Goal: Information Seeking & Learning: Understand process/instructions

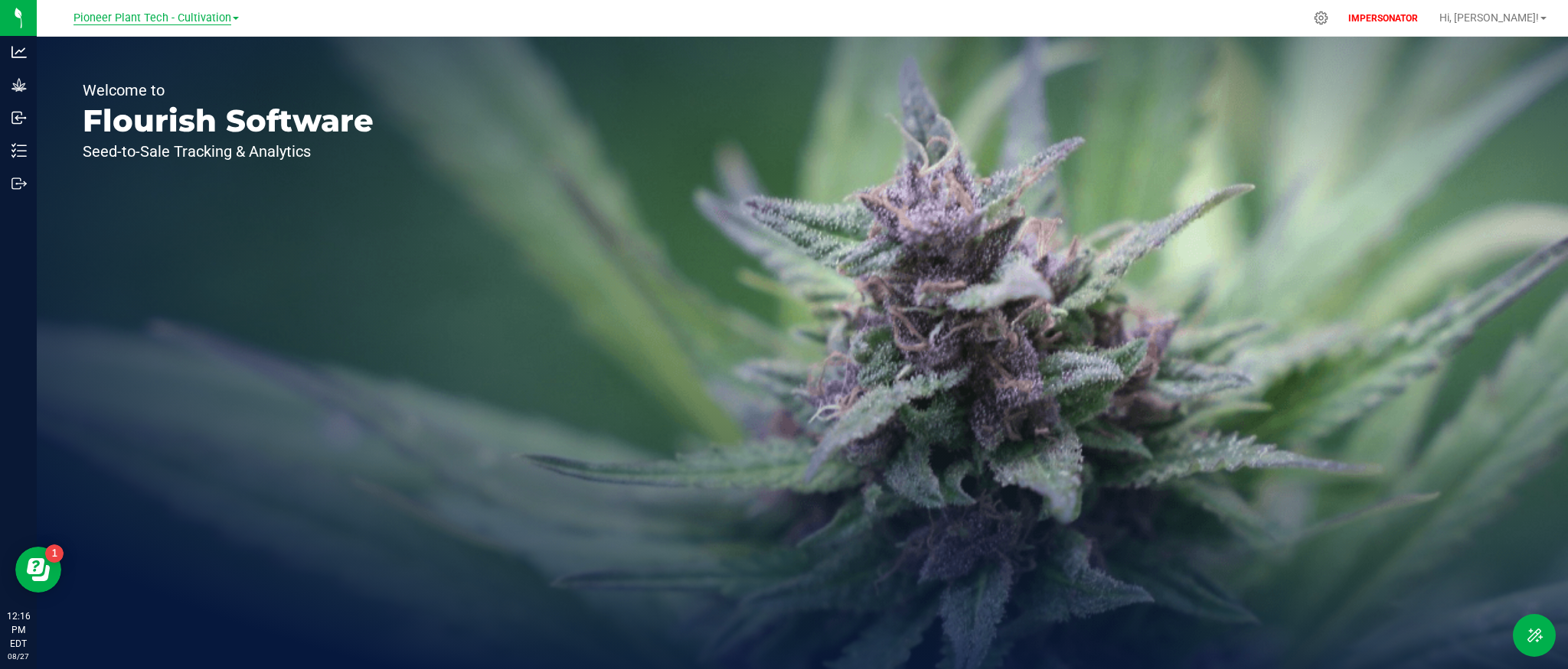
click at [153, 18] on span "Pioneer Plant Tech - Cultivation" at bounding box center [152, 19] width 158 height 14
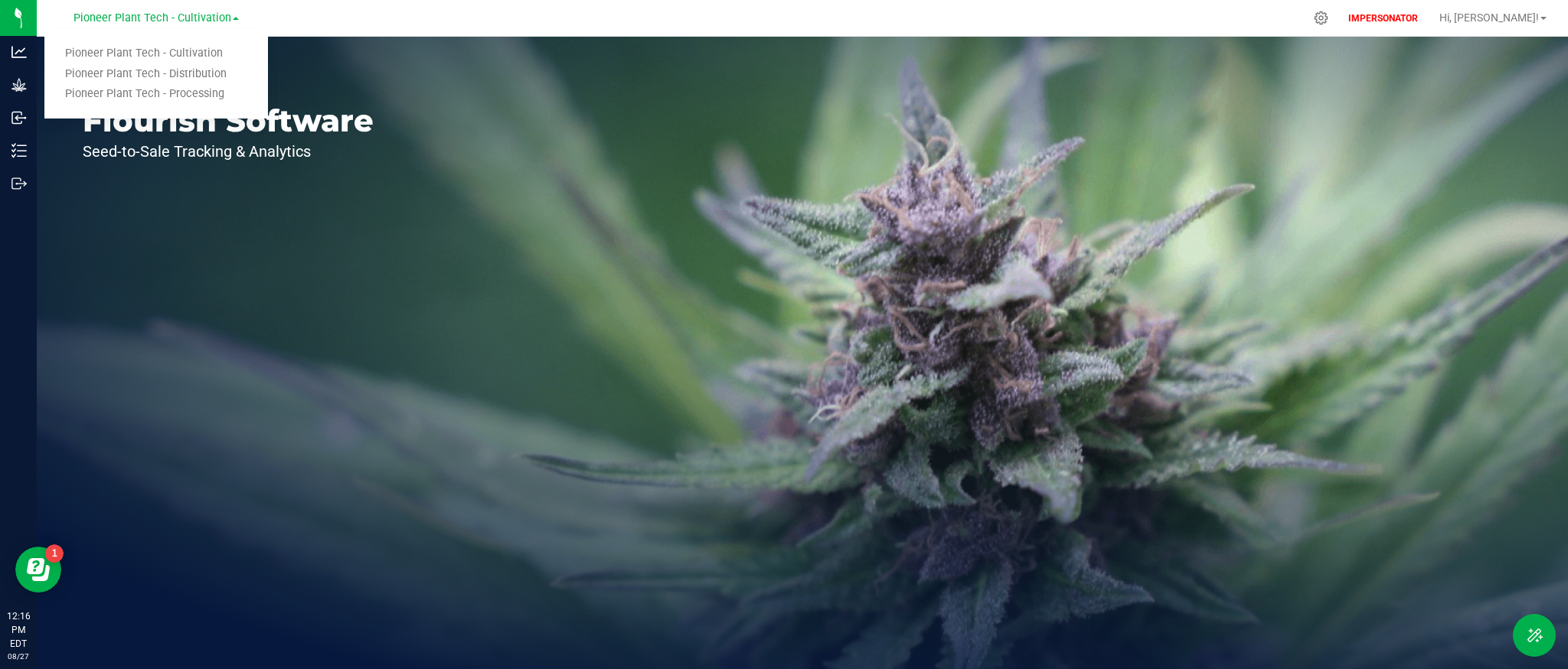
click at [366, 214] on div "Welcome to Flourish Software Seed-to-Sale Tracking & Analytics" at bounding box center [228, 353] width 382 height 633
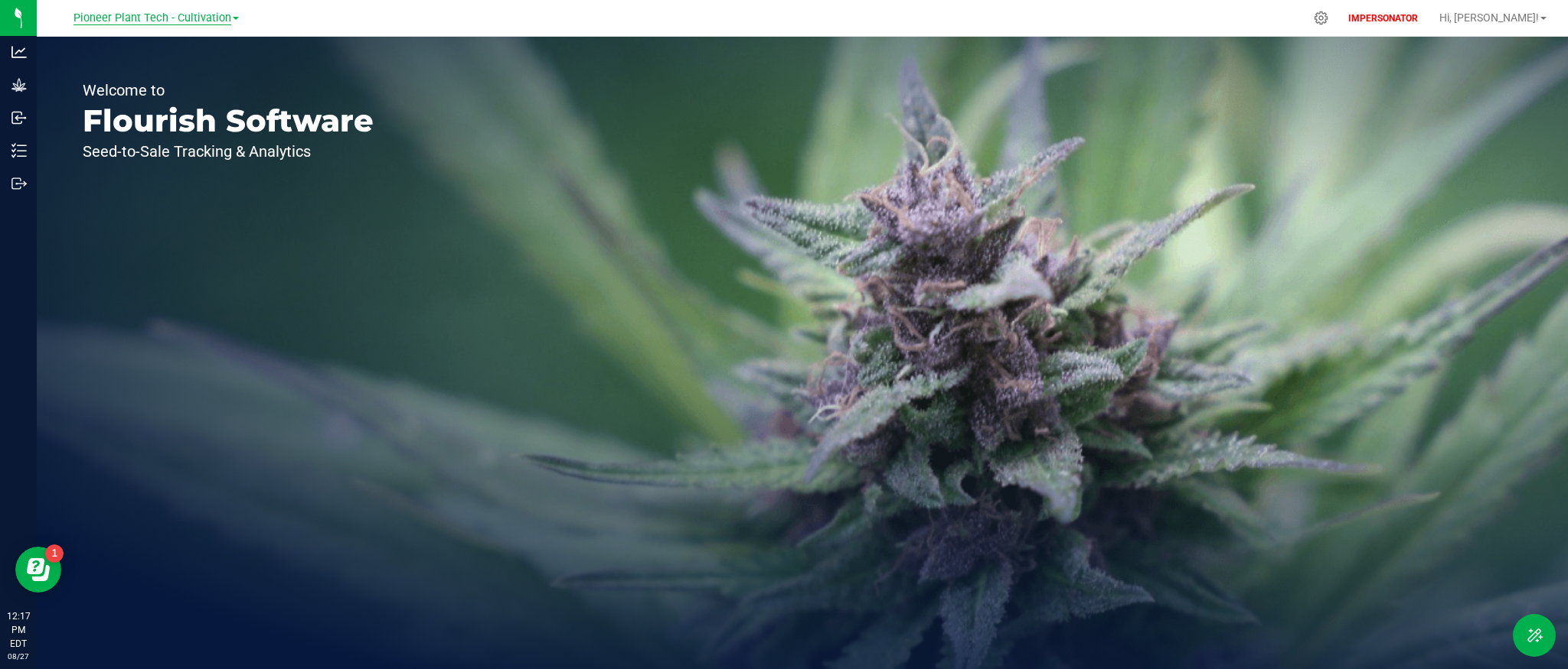
click at [186, 16] on span "Pioneer Plant Tech - Cultivation" at bounding box center [152, 19] width 158 height 14
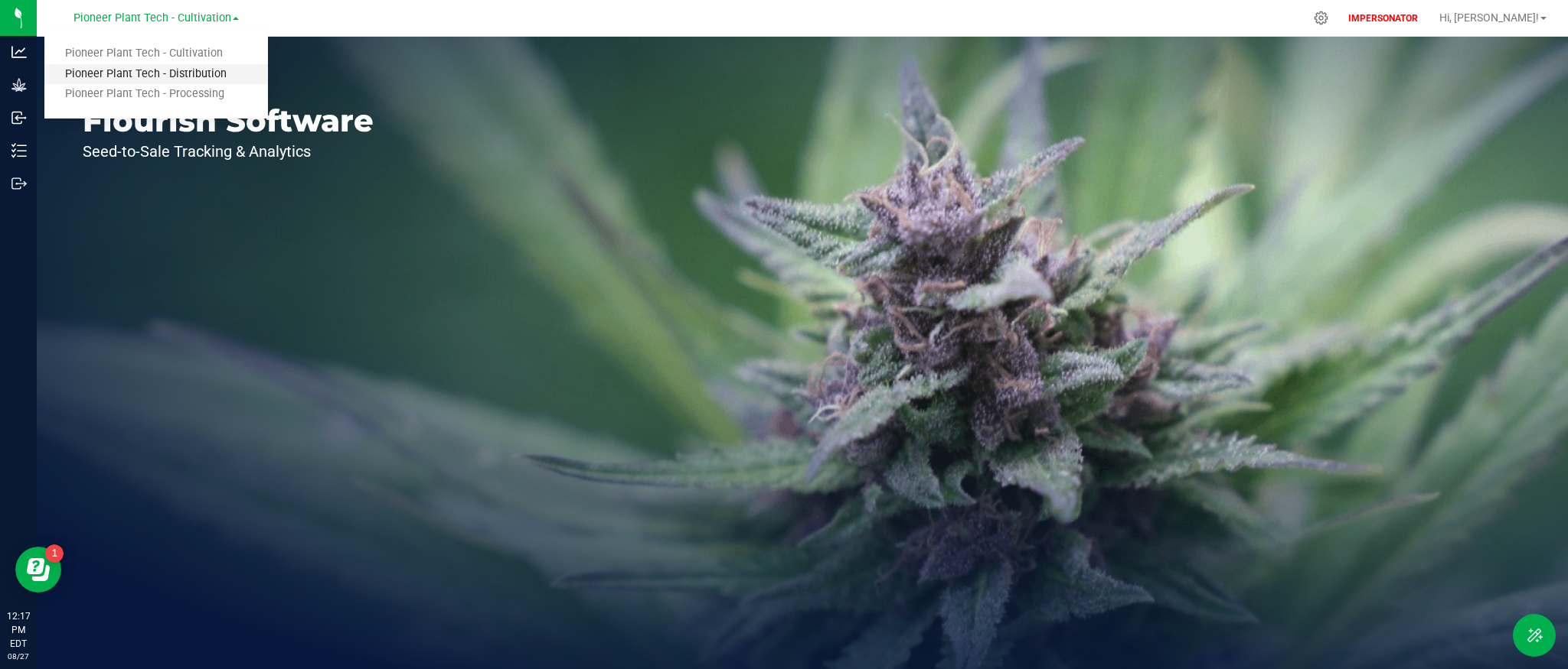
click at [178, 73] on link "Pioneer Plant Tech - Distribution" at bounding box center [155, 74] width 223 height 20
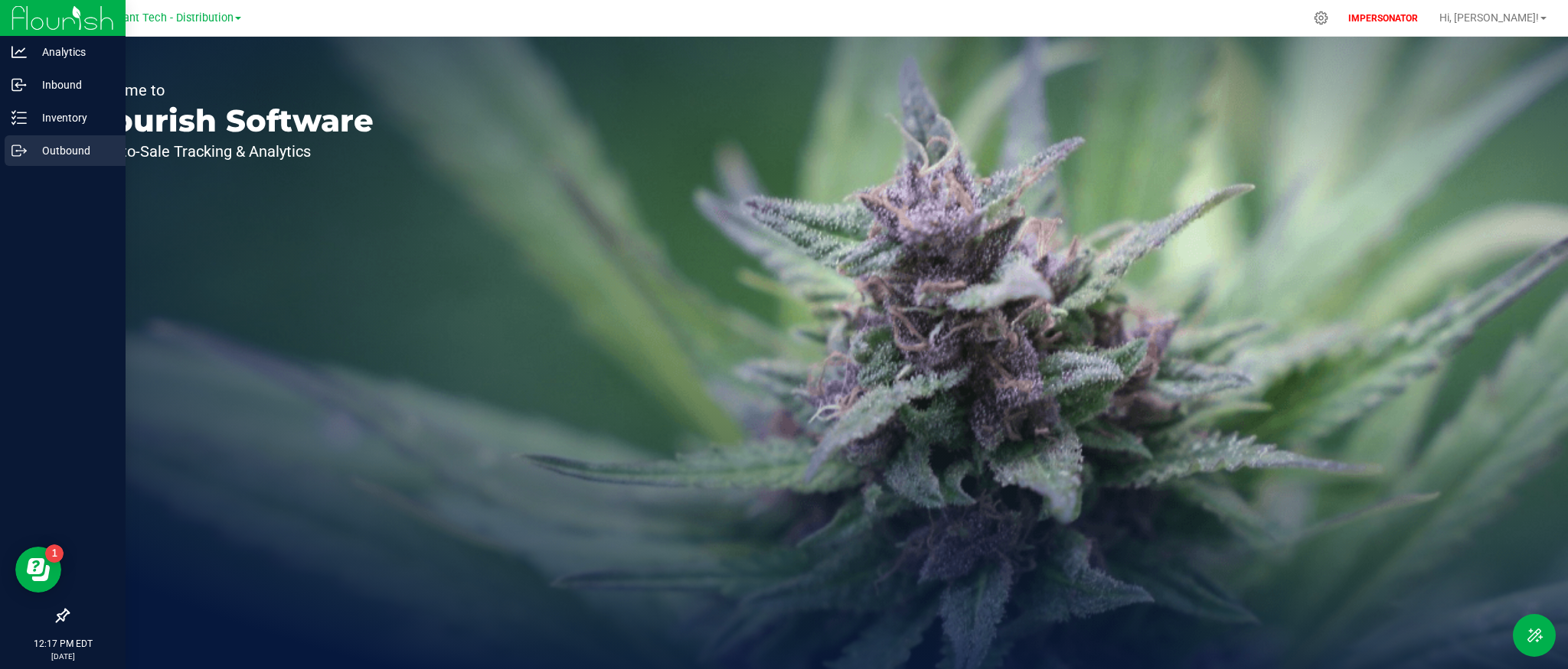
click at [23, 144] on icon at bounding box center [20, 151] width 16 height 16
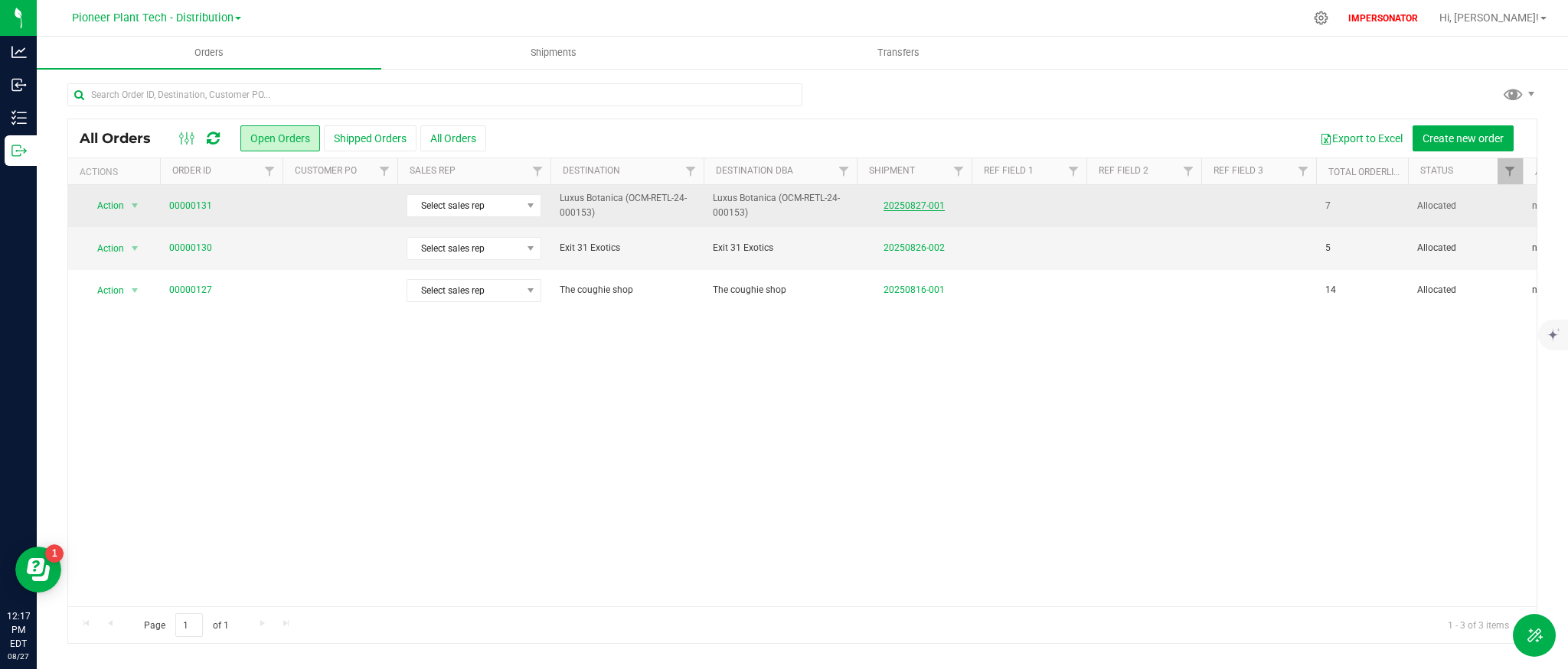
click at [901, 201] on link "20250827-001" at bounding box center [913, 206] width 61 height 11
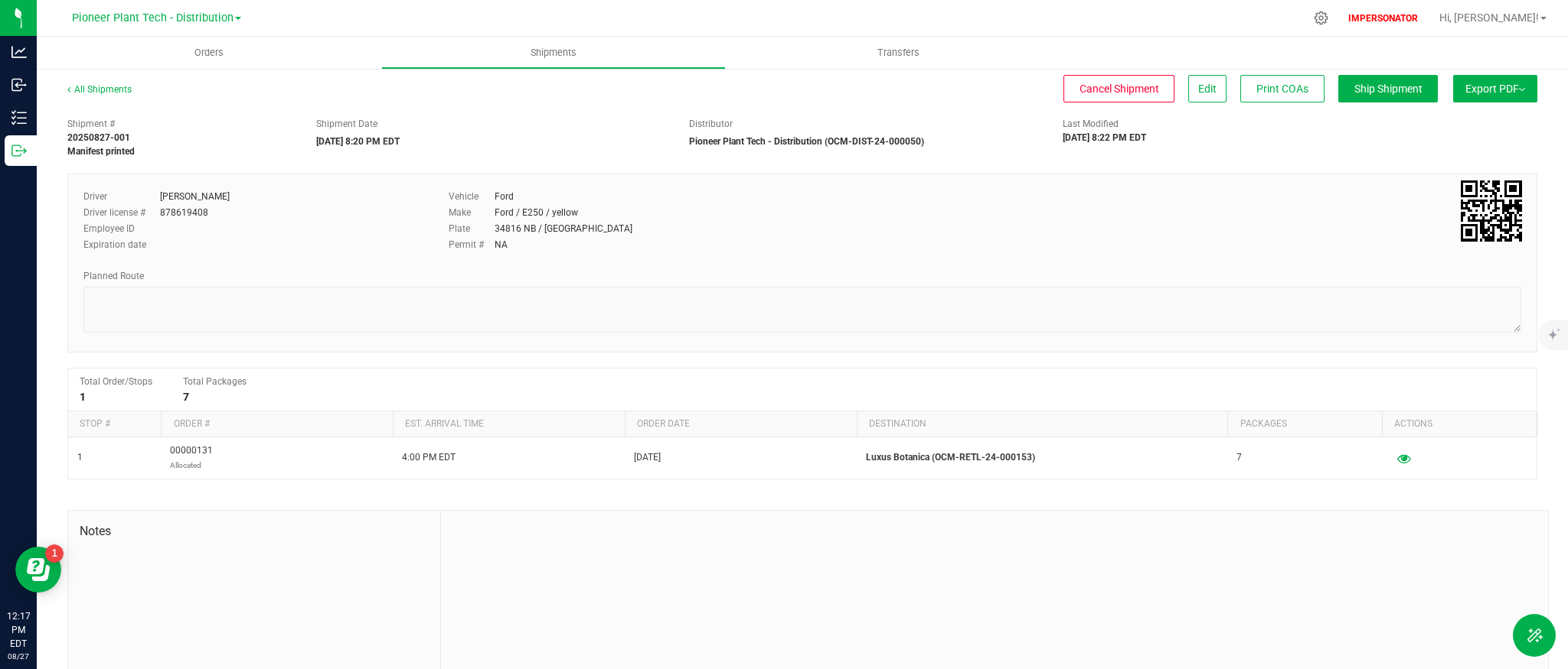
click at [1489, 93] on span "Export PDF" at bounding box center [1494, 89] width 60 height 13
click at [1493, 120] on span "Manifest by Package ID" at bounding box center [1472, 122] width 98 height 11
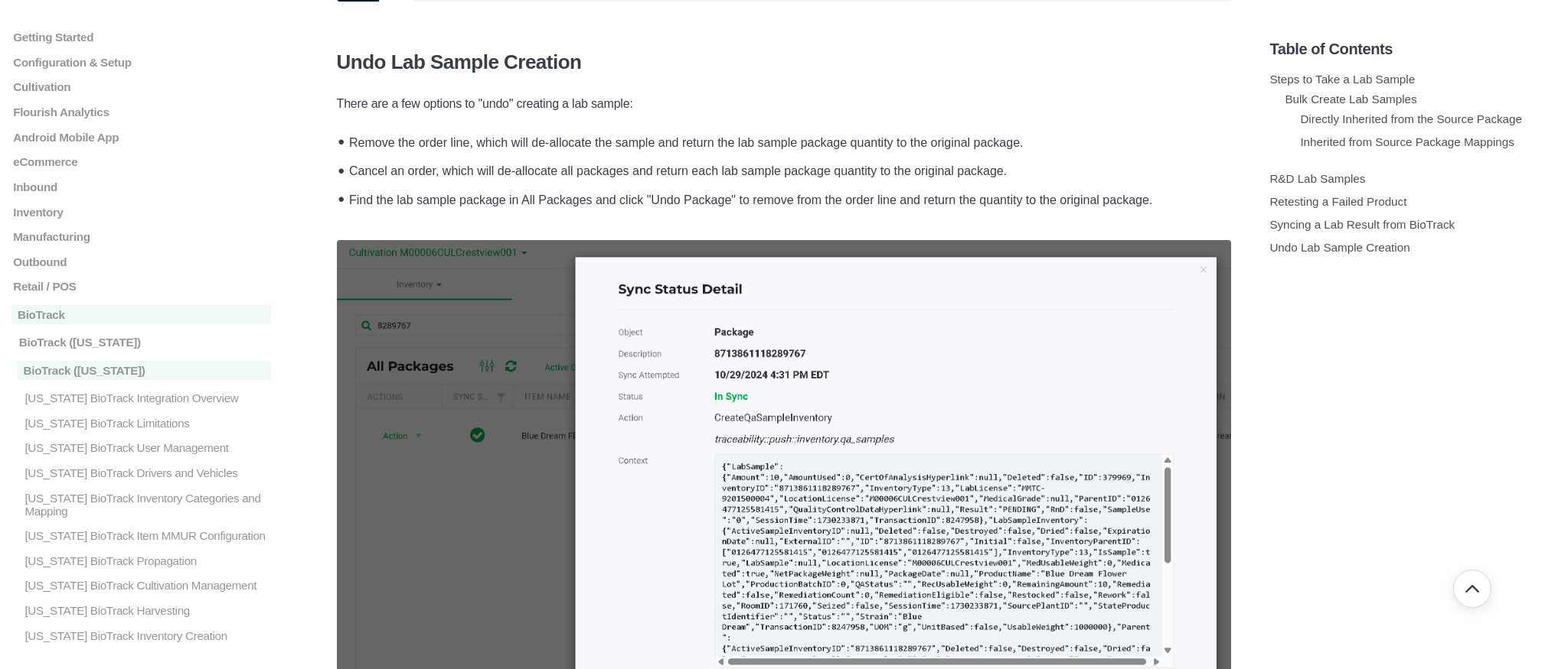
scroll to position [5577, 0]
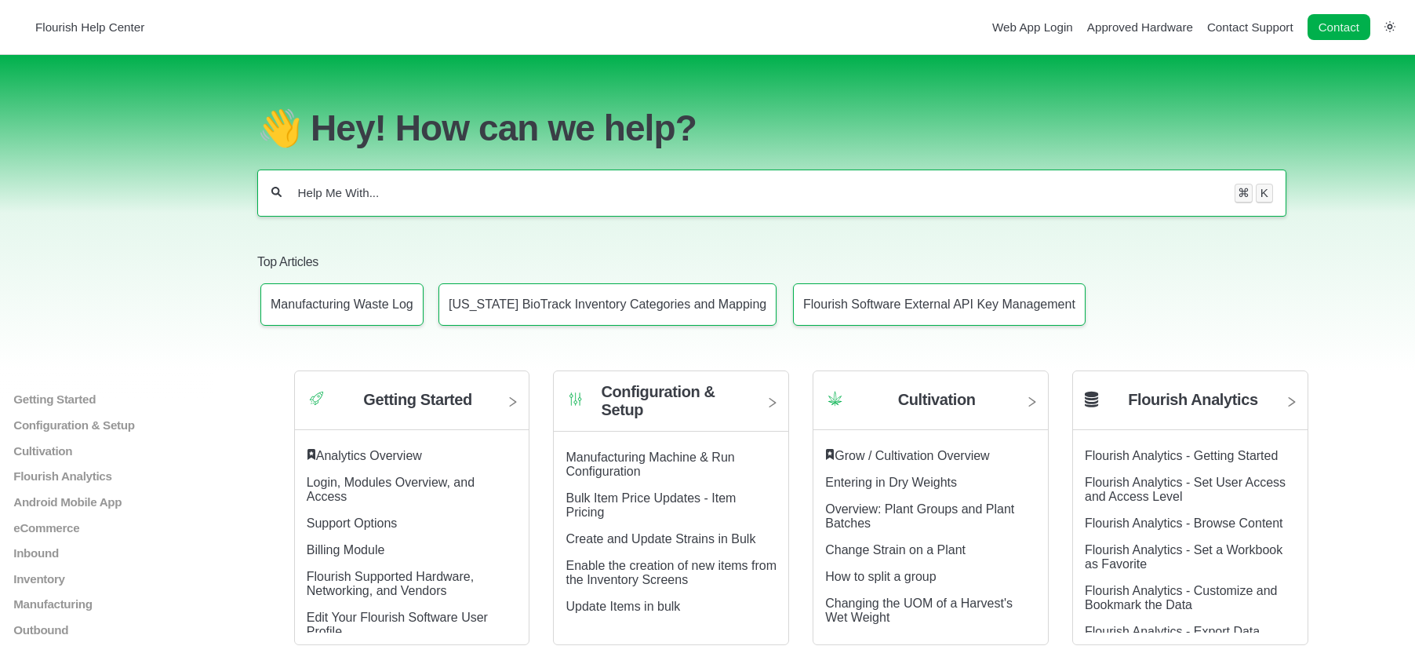
click at [409, 186] on div "⌘ K" at bounding box center [771, 192] width 1029 height 47
click at [392, 211] on div "⌘ K" at bounding box center [771, 192] width 1029 height 47
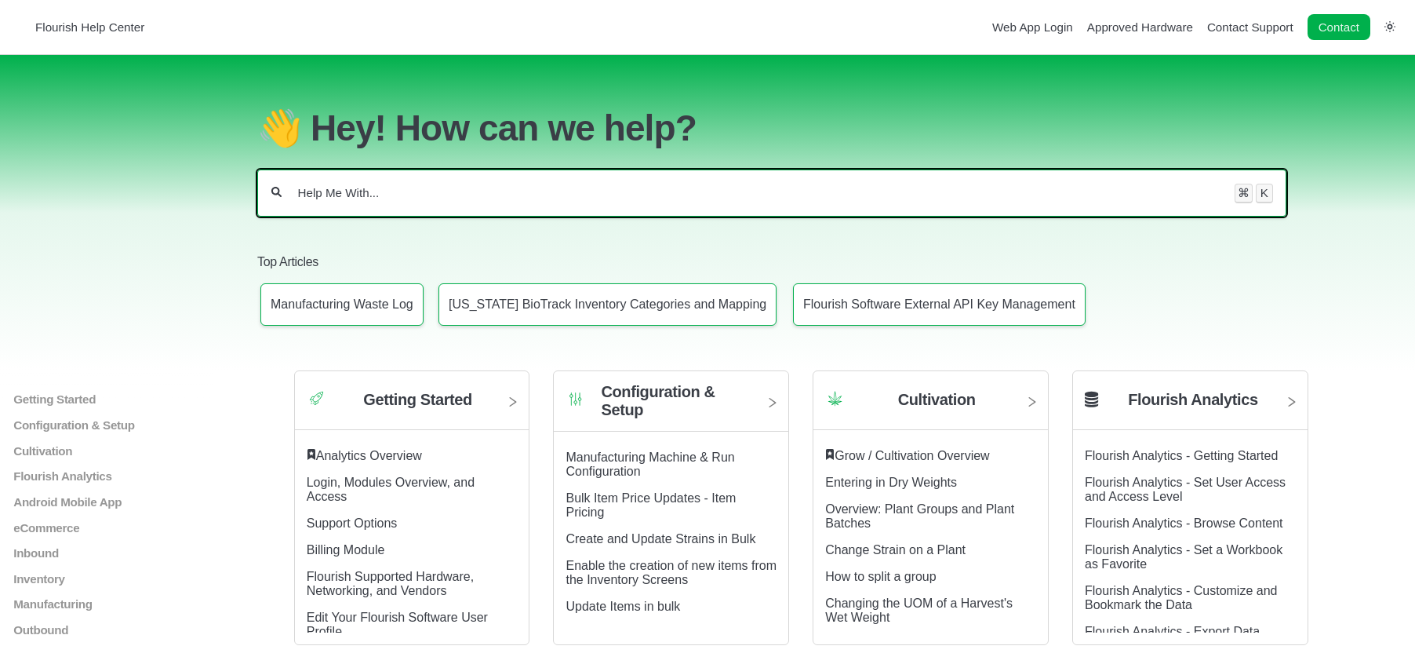
click at [390, 195] on input "Help Me With..." at bounding box center [758, 193] width 924 height 16
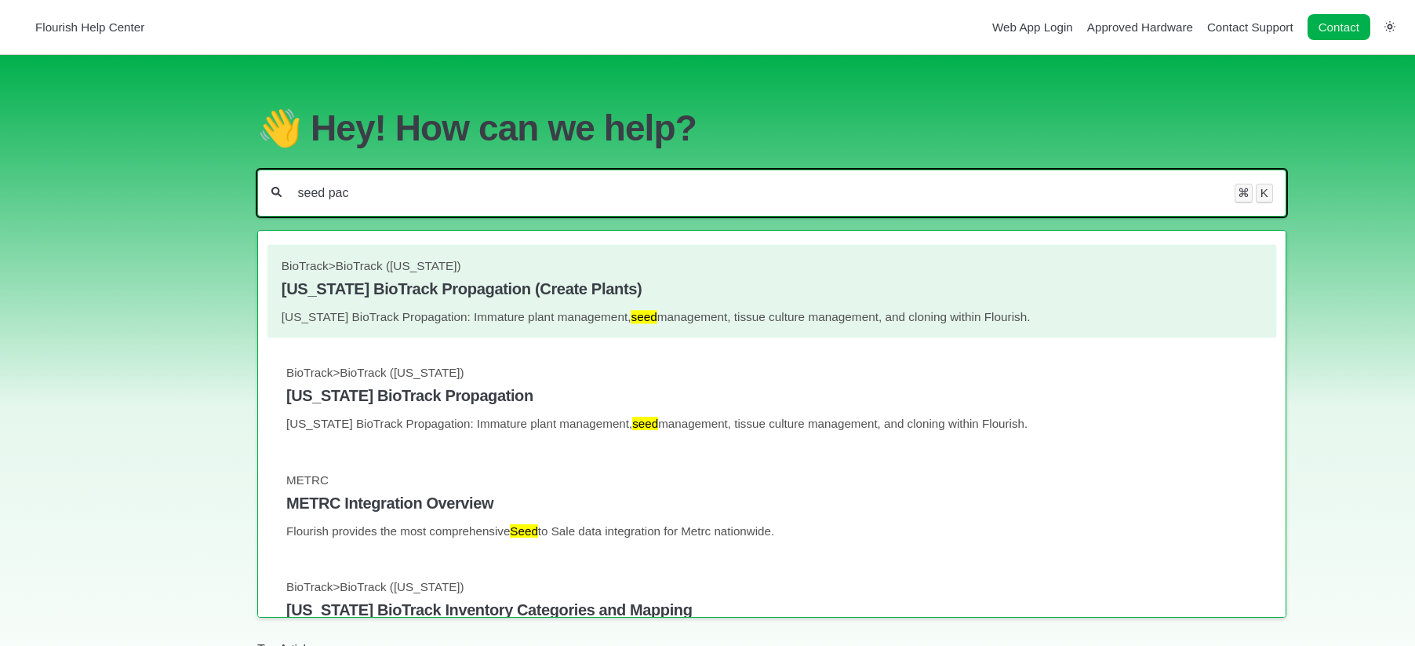
type input "seed pac"
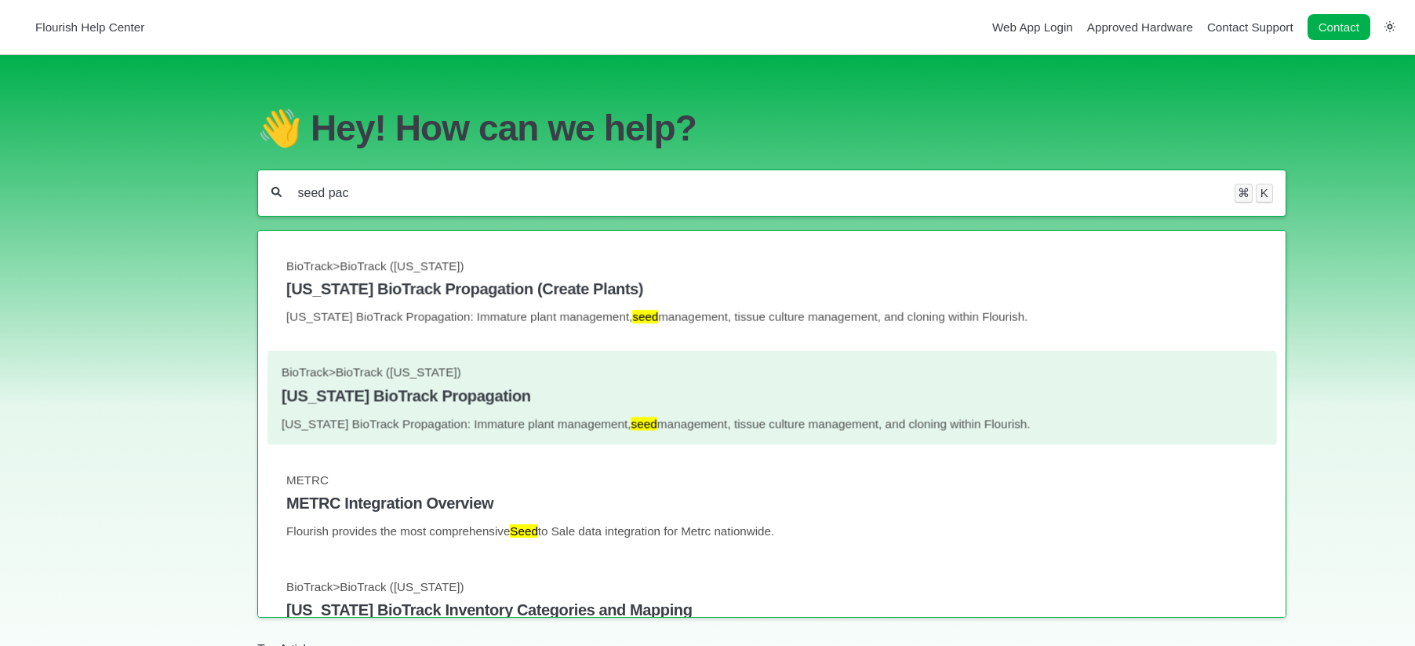
click at [482, 405] on h4 "[US_STATE] BioTrack Propagation" at bounding box center [772, 396] width 981 height 18
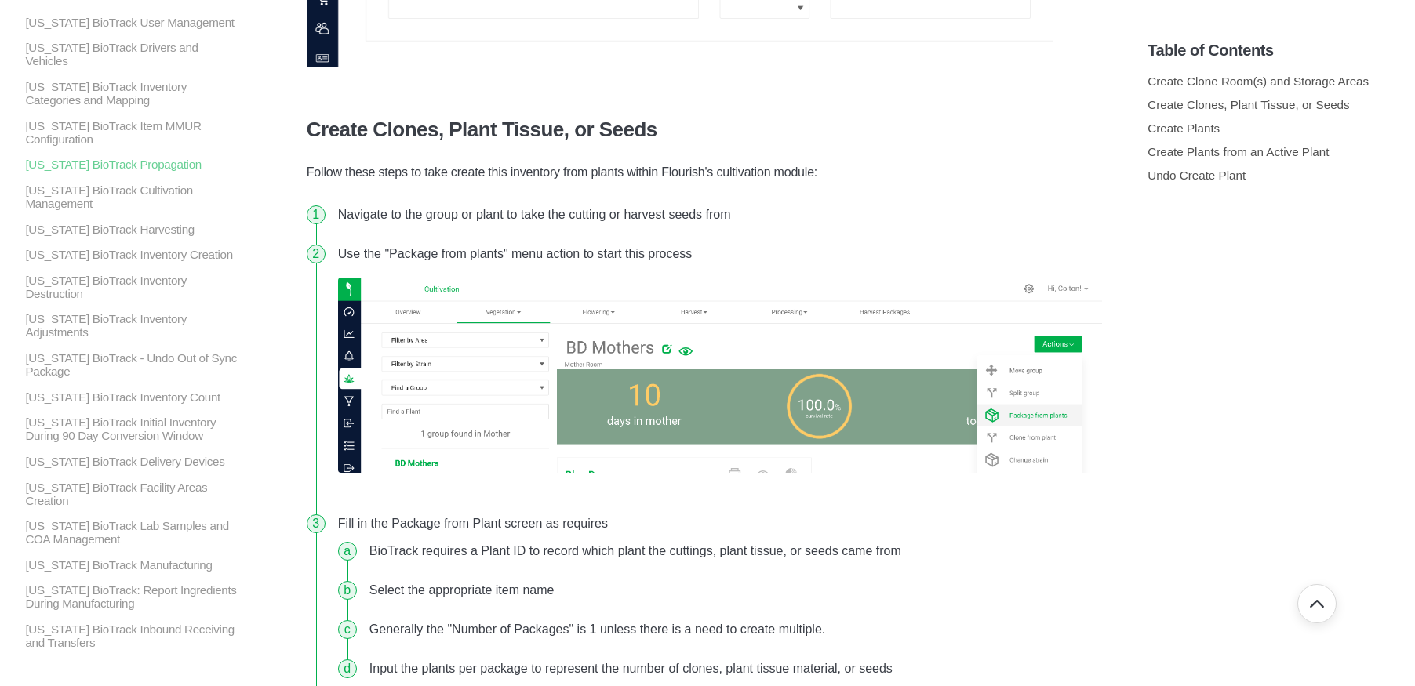
scroll to position [451, 0]
